Goal: Entertainment & Leisure: Consume media (video, audio)

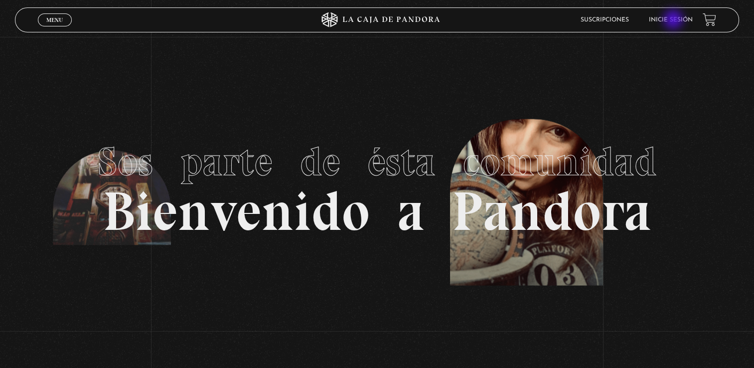
click at [674, 20] on link "Inicie sesión" at bounding box center [671, 20] width 44 height 6
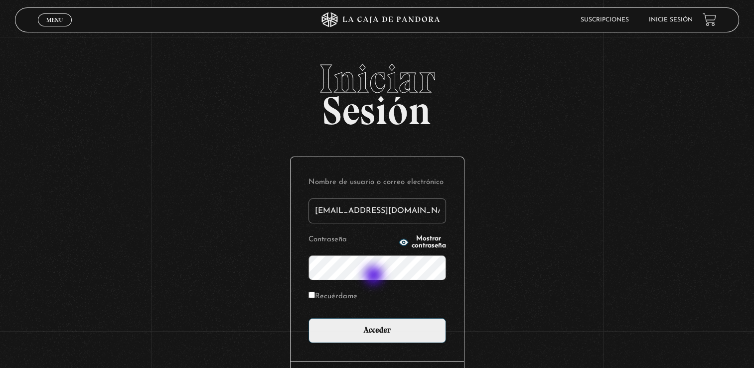
type input "andre_aguilar02@icloud.com"
click at [343, 301] on label "Recuérdame" at bounding box center [332, 296] width 49 height 15
click at [315, 298] on input "Recuérdame" at bounding box center [311, 294] width 6 height 6
checkbox input "true"
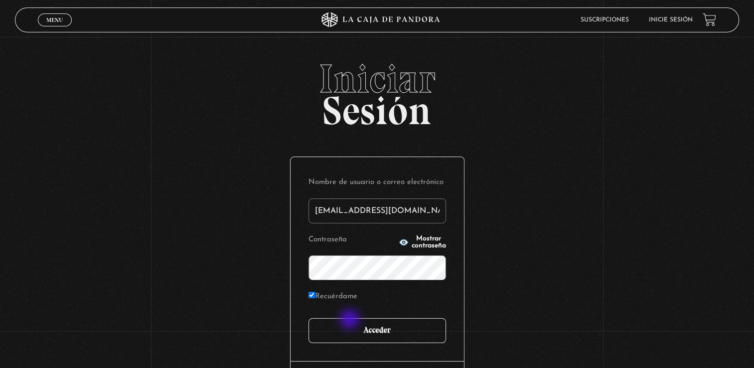
click at [350, 320] on input "Acceder" at bounding box center [376, 330] width 137 height 25
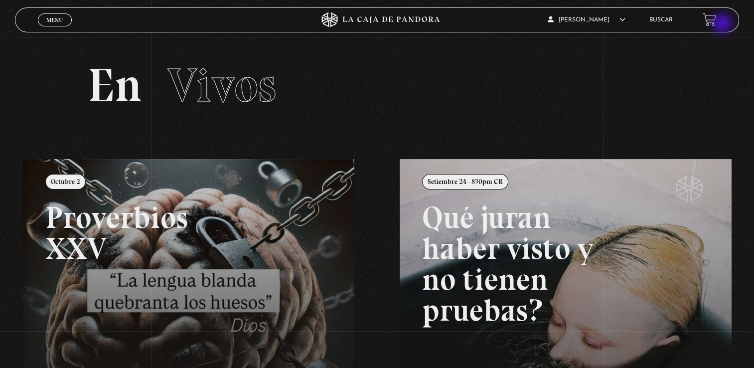
click at [723, 24] on header "Menu Cerrar [PERSON_NAME] En vivos Pandora Centinelas Mi cuenta Salir [GEOGRAPH…" at bounding box center [376, 19] width 723 height 25
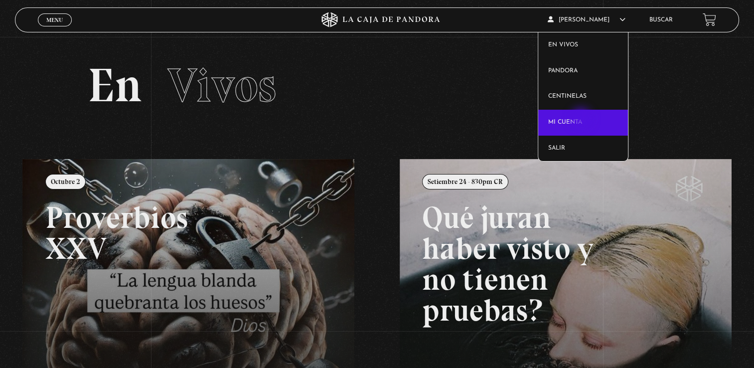
click at [582, 119] on link "Mi cuenta" at bounding box center [583, 123] width 90 height 26
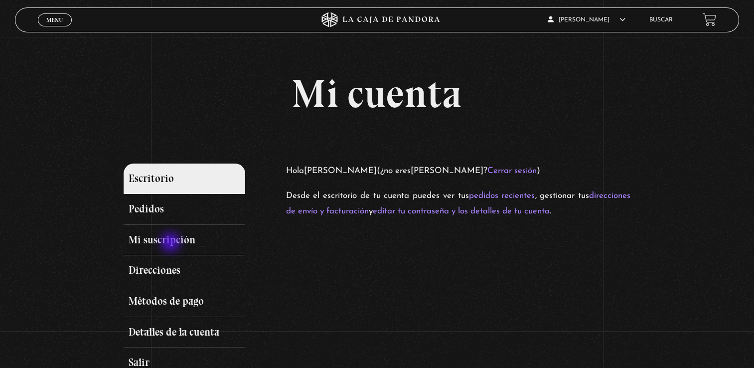
click at [171, 243] on link "Mi suscripción" at bounding box center [185, 240] width 122 height 31
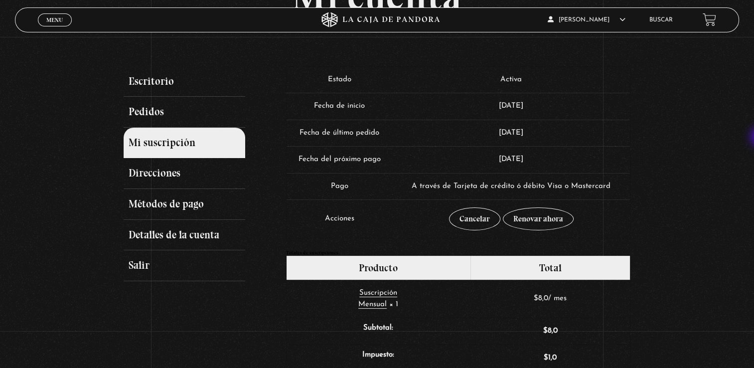
scroll to position [96, 0]
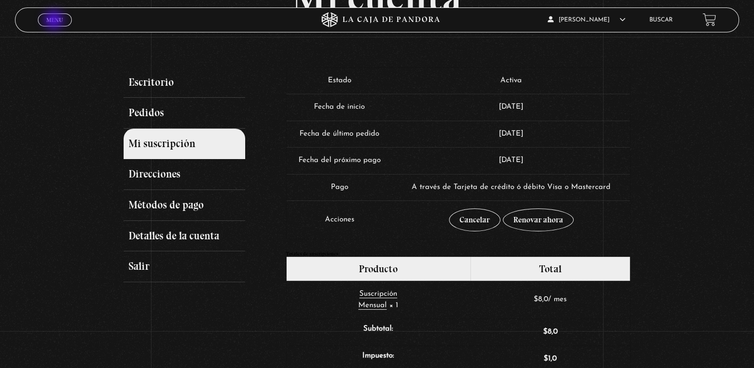
click at [55, 21] on span "Menu" at bounding box center [54, 20] width 16 height 6
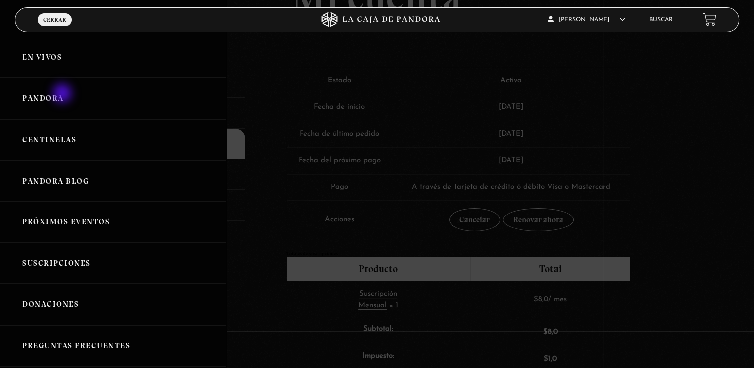
click at [63, 94] on link "Pandora" at bounding box center [113, 98] width 226 height 41
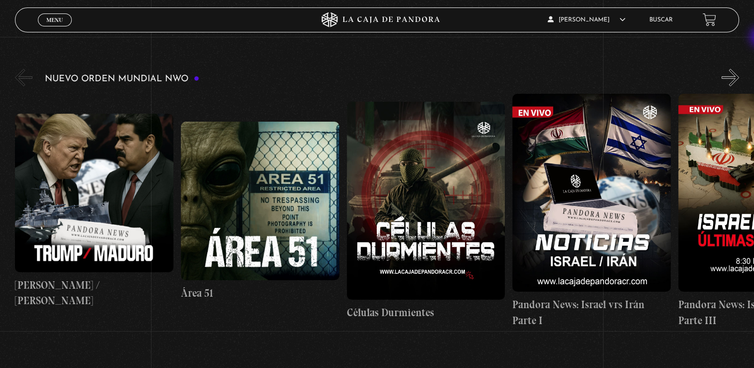
scroll to position [42, 0]
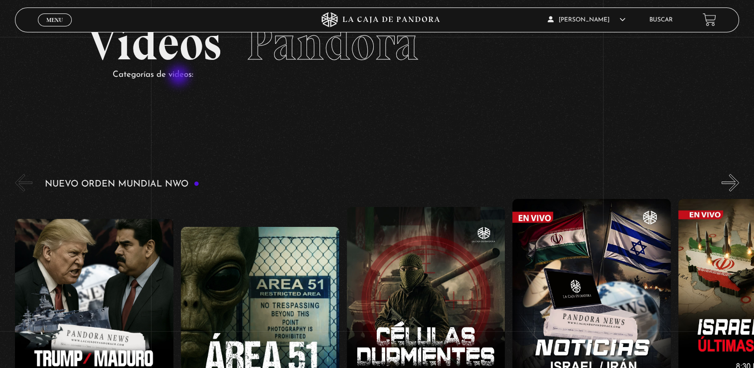
click at [180, 77] on p "Categorías de videos:" at bounding box center [390, 74] width 554 height 15
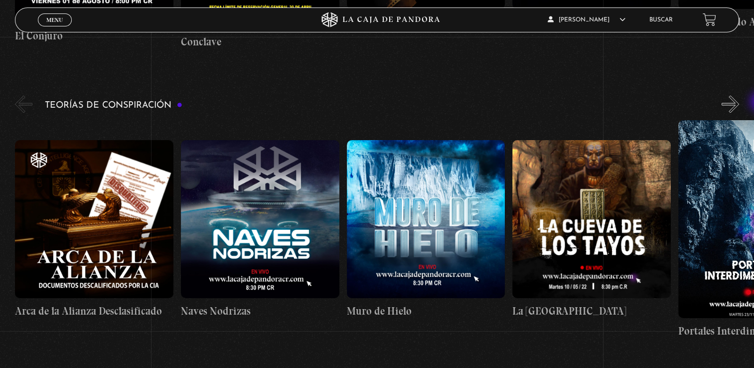
scroll to position [1590, 0]
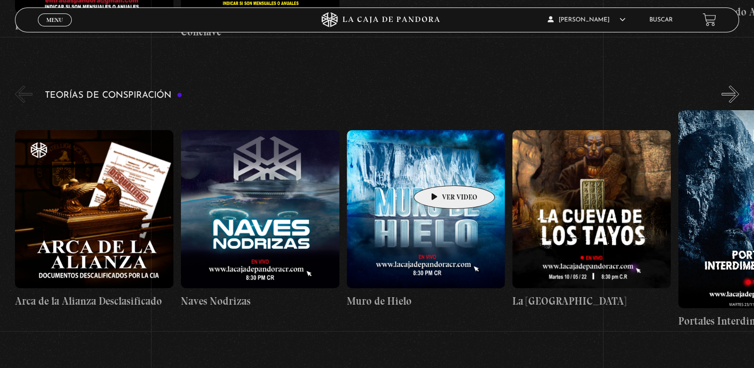
click at [438, 170] on figure at bounding box center [426, 209] width 158 height 158
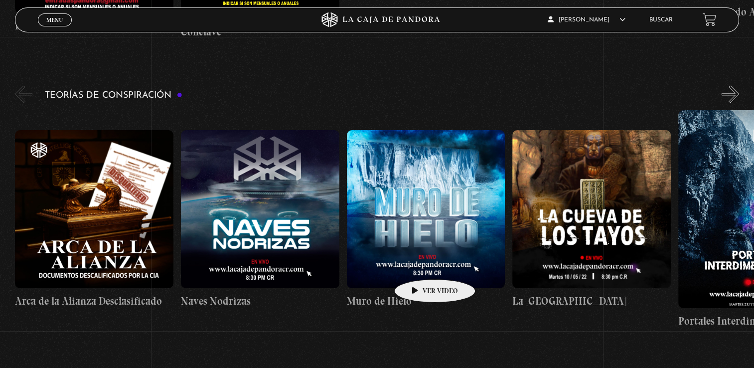
click at [419, 264] on figure at bounding box center [426, 209] width 158 height 158
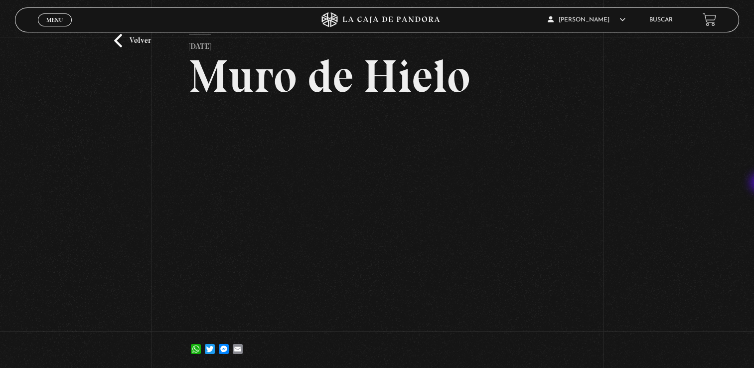
scroll to position [42, 0]
